Goal: Find specific page/section

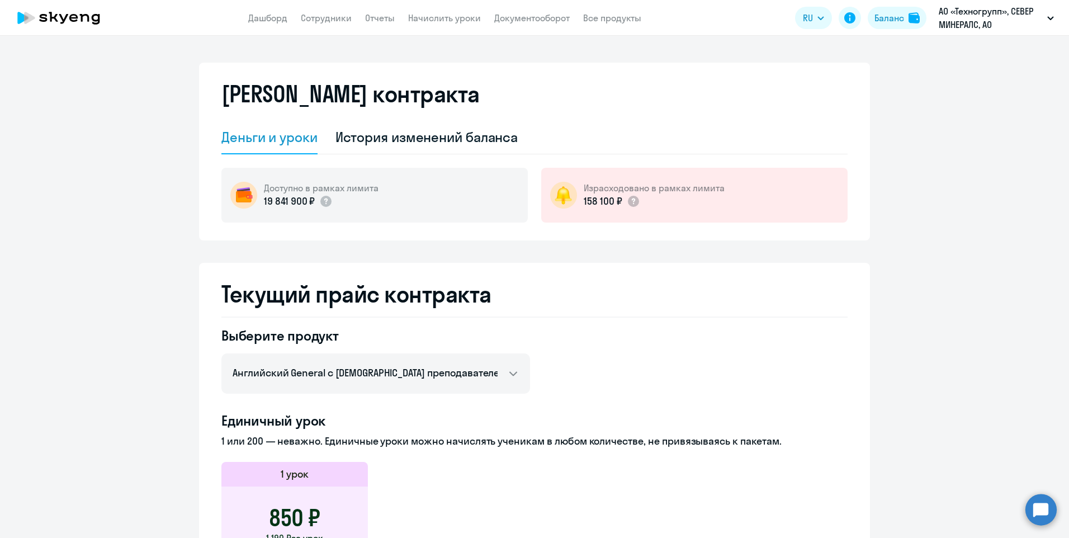
select select "english_adult_not_native_speaker"
click at [338, 17] on link "Сотрудники" at bounding box center [326, 17] width 51 height 11
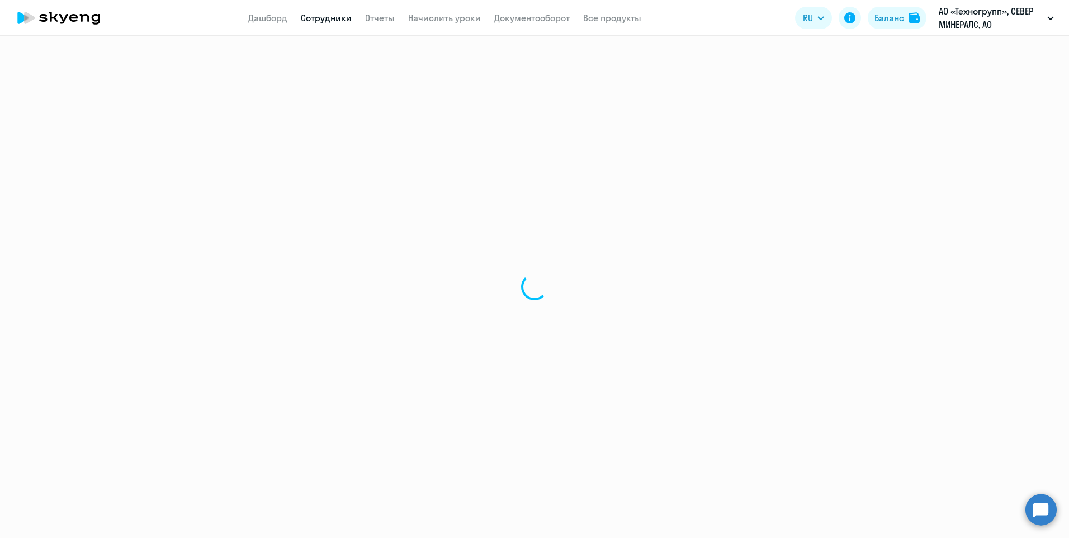
select select "30"
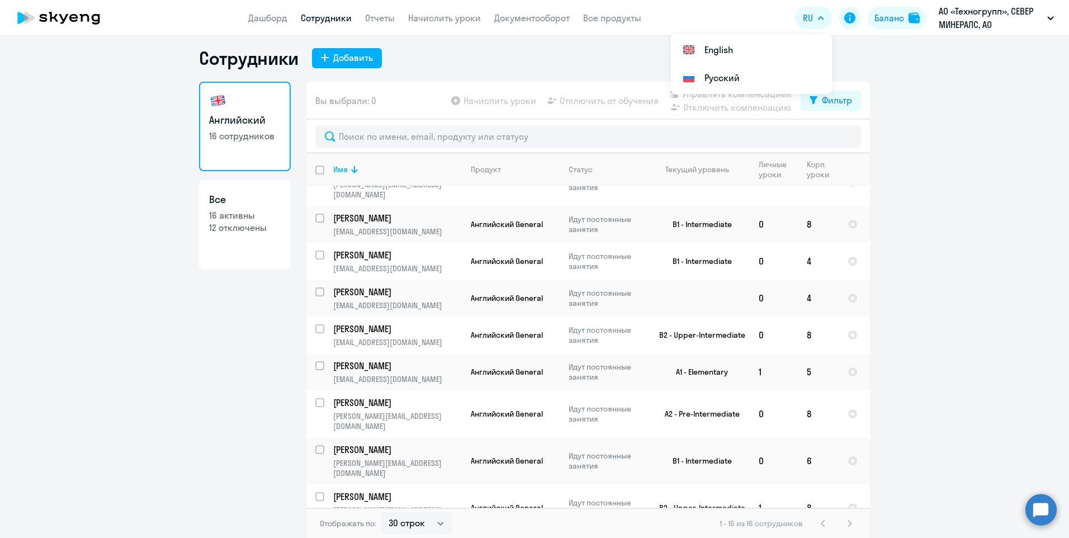
scroll to position [7, 0]
